Goal: Task Accomplishment & Management: Complete application form

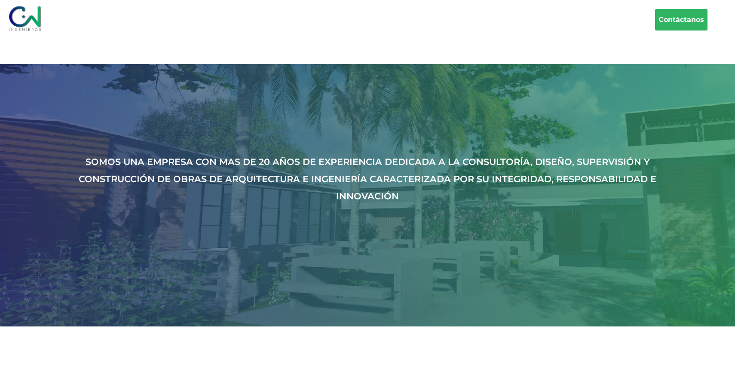
scroll to position [2105, 0]
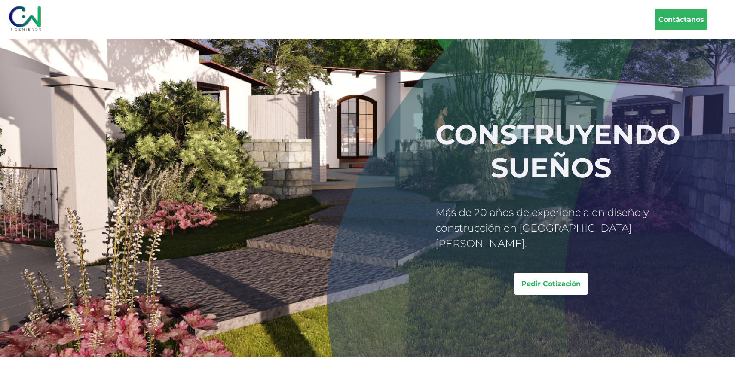
click at [556, 273] on link "Pedir Cotización" at bounding box center [550, 284] width 73 height 22
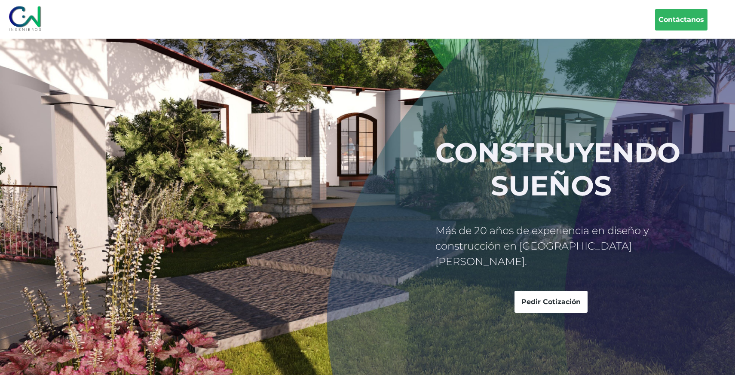
click at [28, 28] on img at bounding box center [25, 18] width 37 height 30
click at [696, 31] on nav "Contáctanos" at bounding box center [367, 19] width 735 height 39
click at [689, 20] on link "Contáctanos" at bounding box center [681, 19] width 52 height 21
